Goal: Task Accomplishment & Management: Use online tool/utility

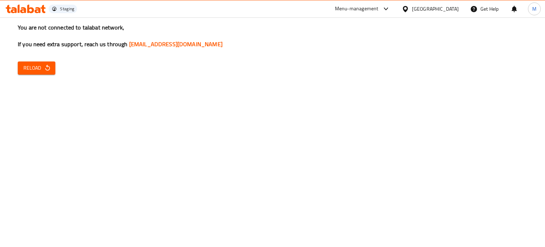
click at [379, 11] on div "Menu-management" at bounding box center [357, 9] width 44 height 9
click at [45, 72] on span "Reload" at bounding box center [36, 68] width 26 height 9
click at [43, 66] on span "Reload" at bounding box center [36, 68] width 26 height 9
click at [410, 86] on div "You are not connected to talabat network, If you need extra support, reach us t…" at bounding box center [272, 123] width 545 height 247
